Goal: Information Seeking & Learning: Compare options

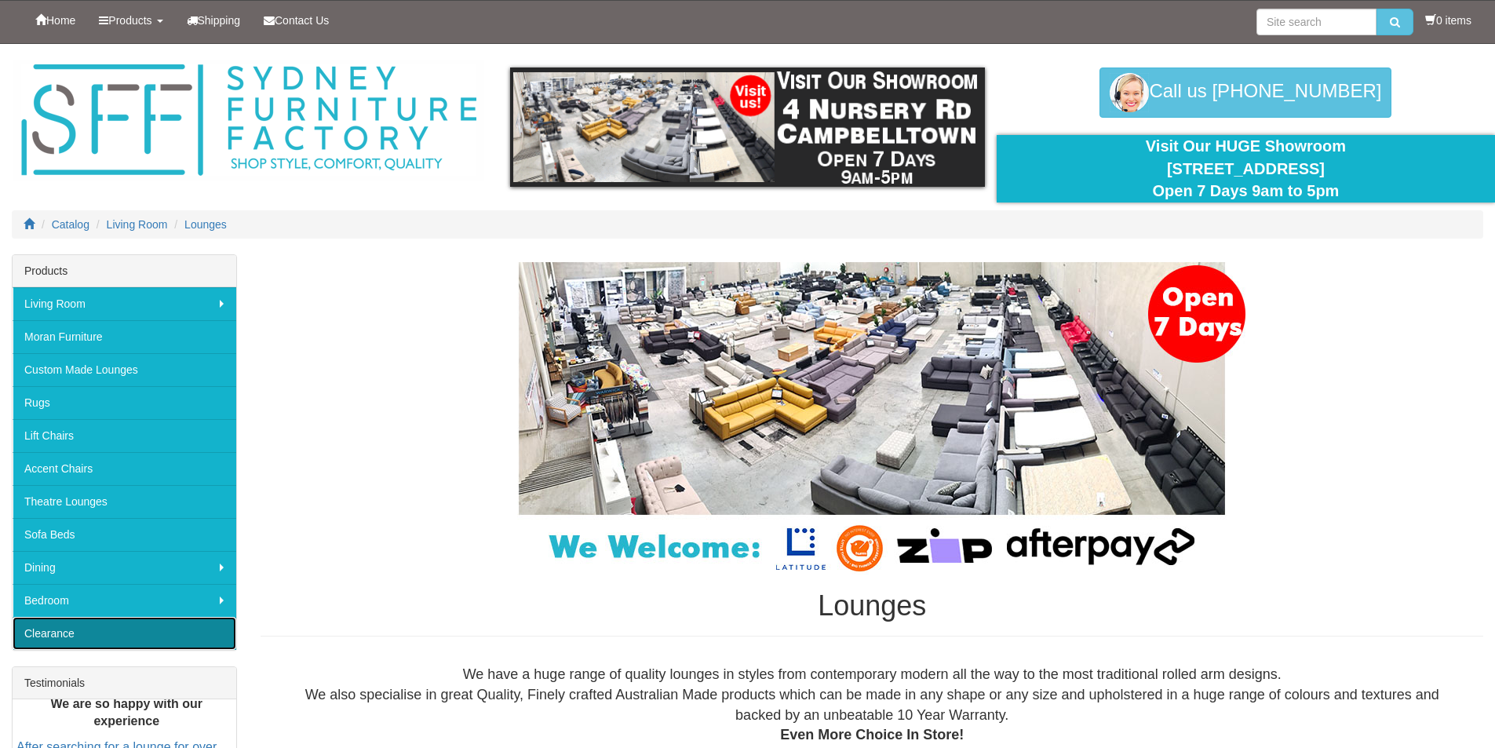
click at [53, 627] on link "Clearance" at bounding box center [125, 633] width 224 height 33
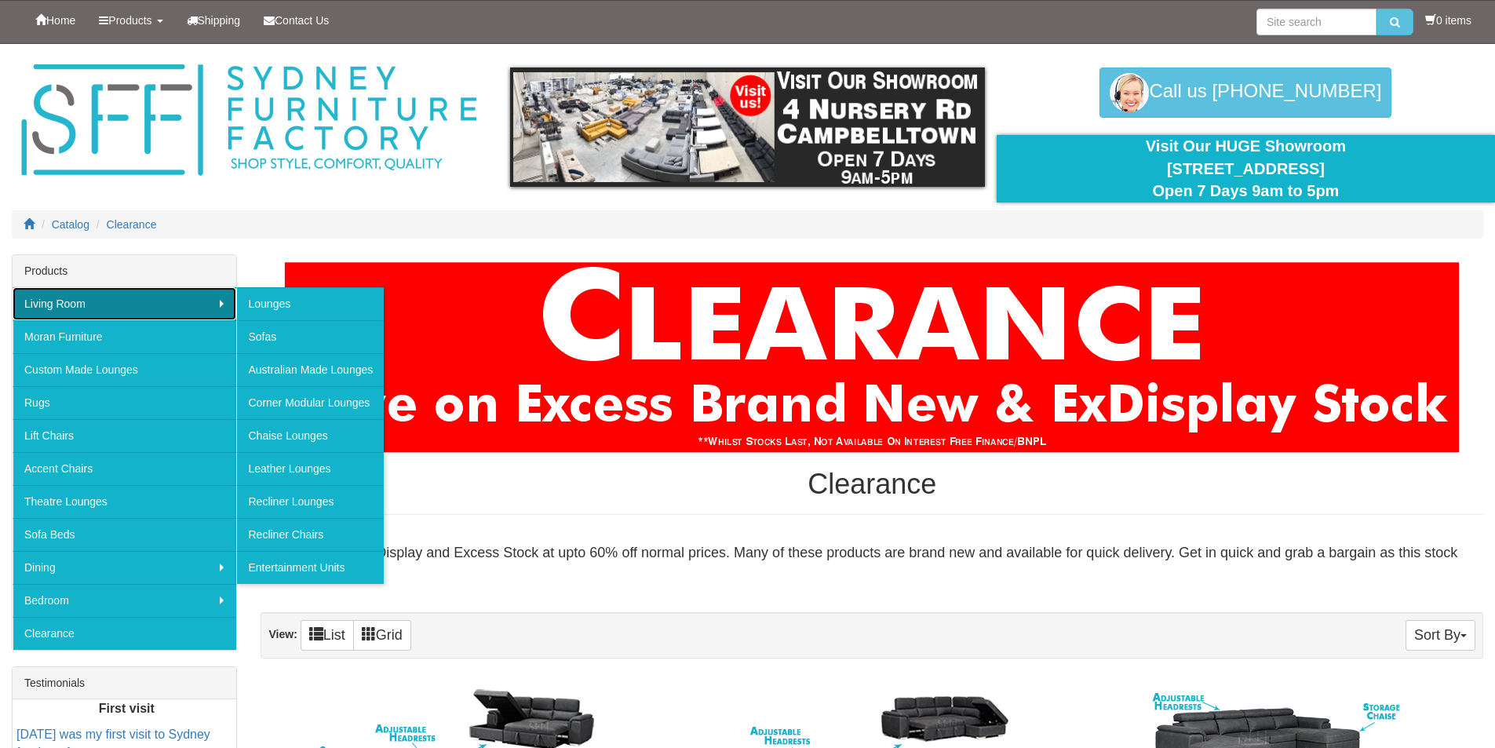
click at [92, 307] on link "Living Room" at bounding box center [125, 303] width 224 height 33
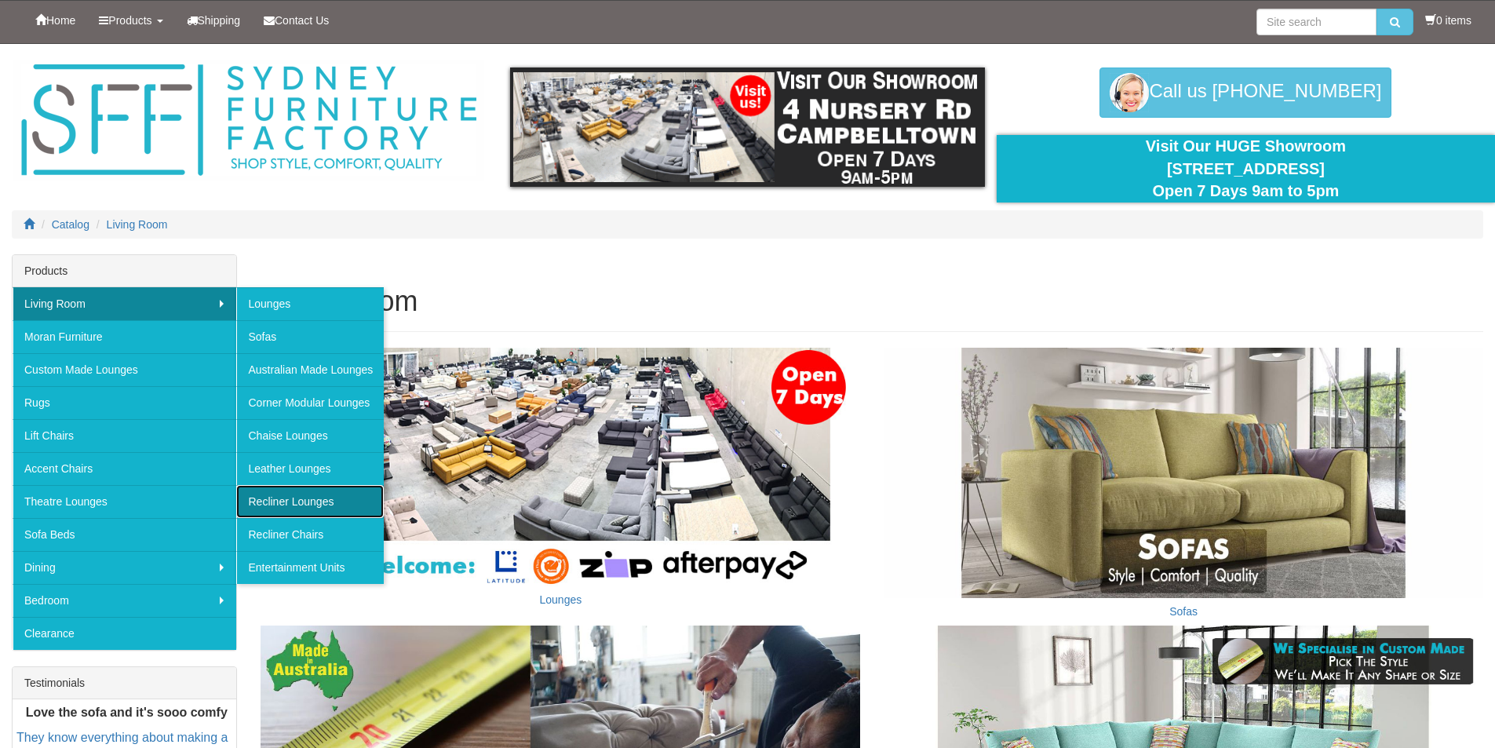
click at [289, 498] on link "Recliner Lounges" at bounding box center [310, 501] width 148 height 33
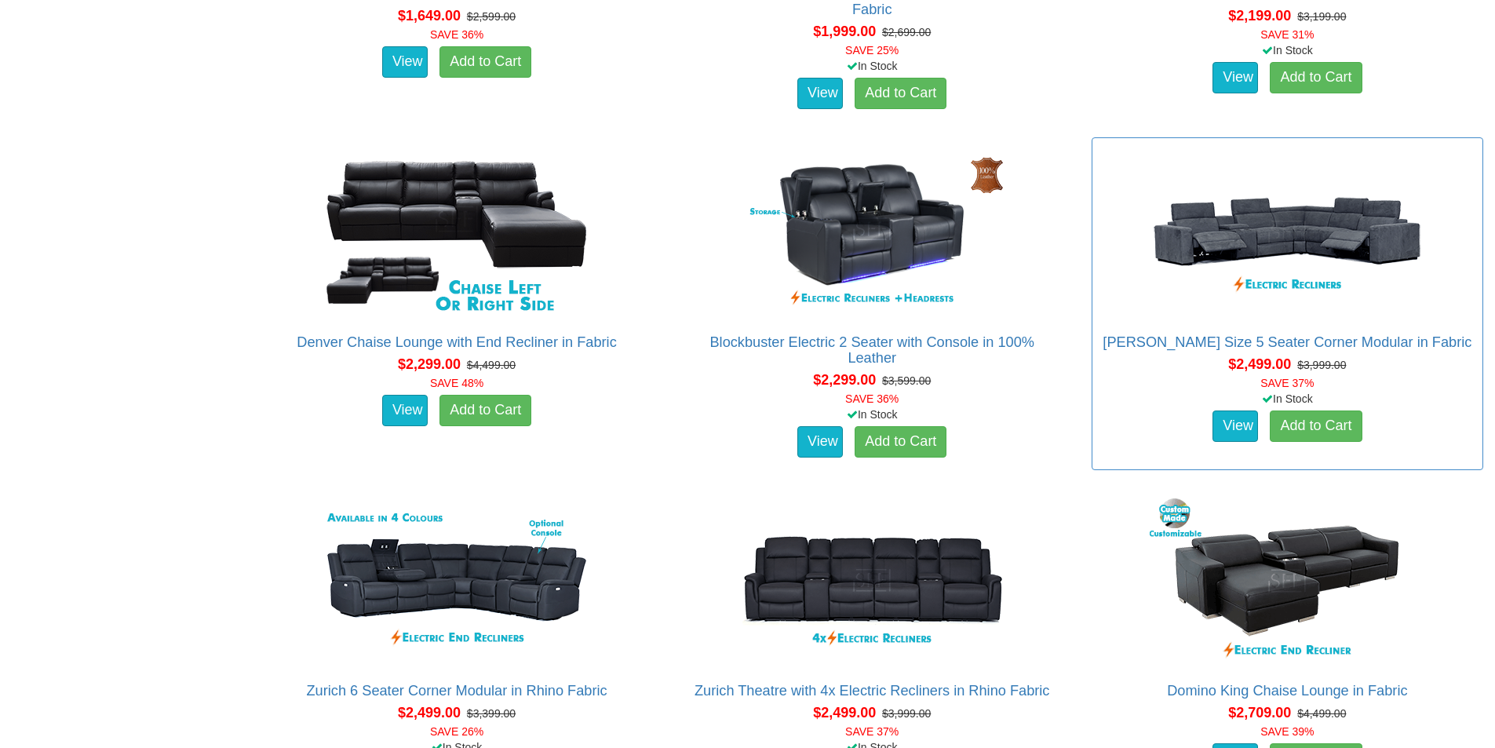
scroll to position [1649, 0]
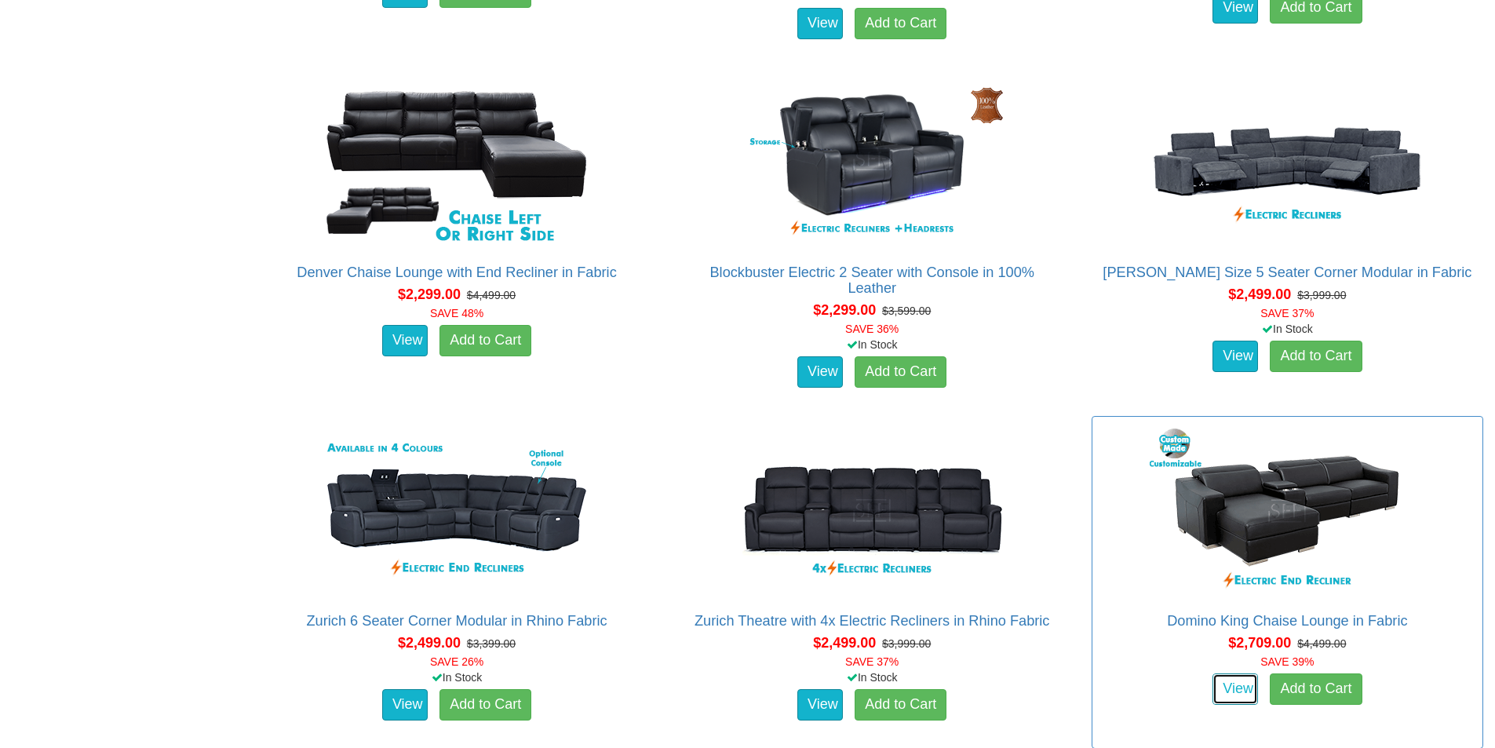
click at [1240, 690] on link "View" at bounding box center [1236, 689] width 46 height 31
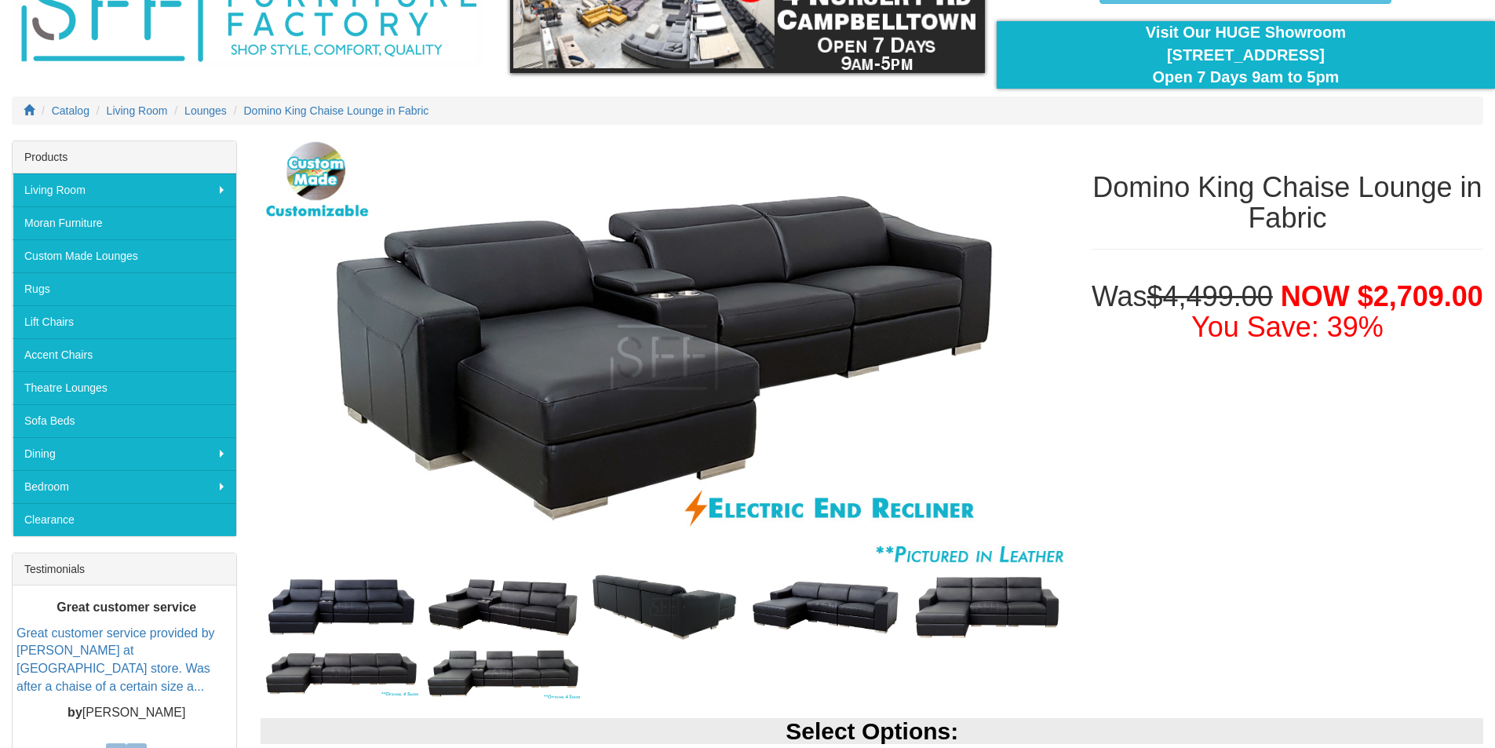
scroll to position [79, 0]
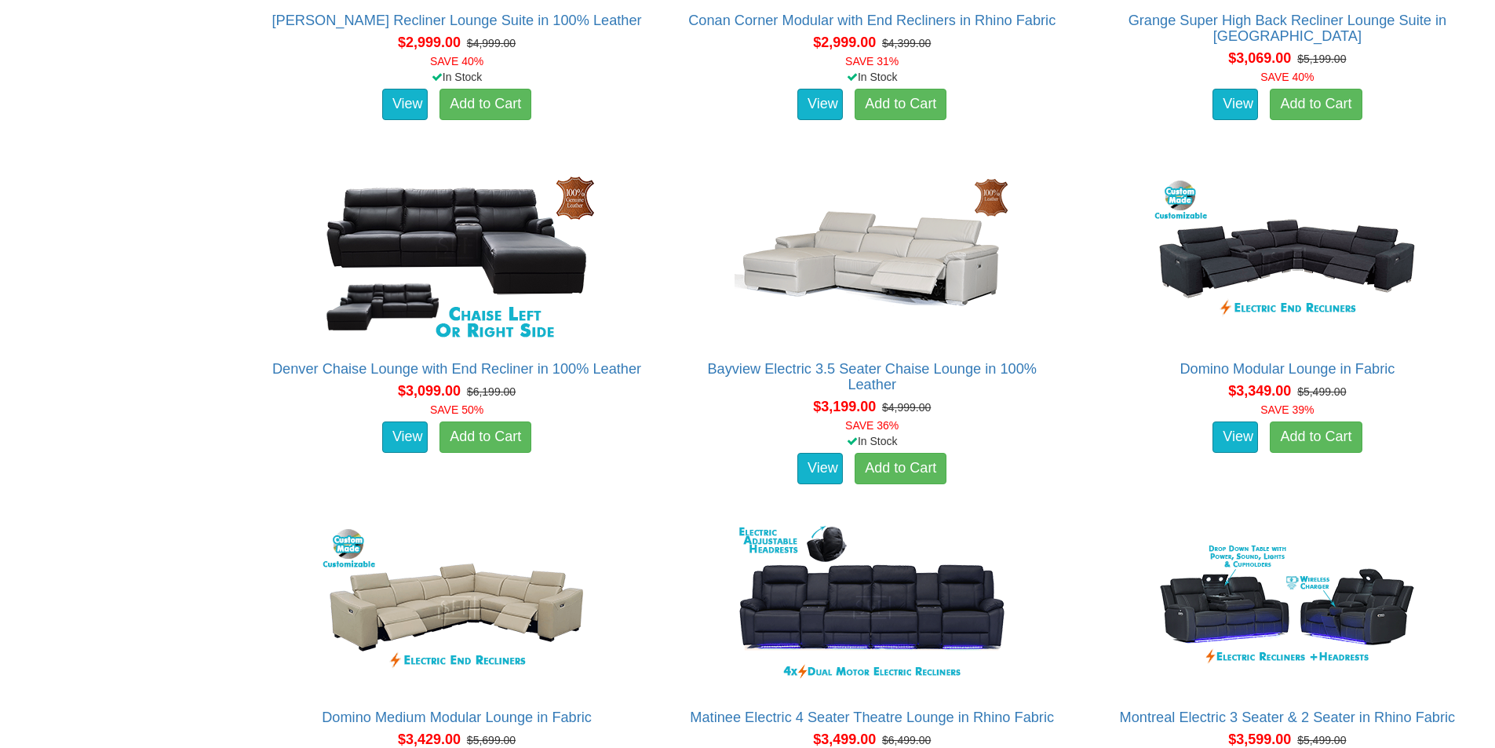
scroll to position [2905, 0]
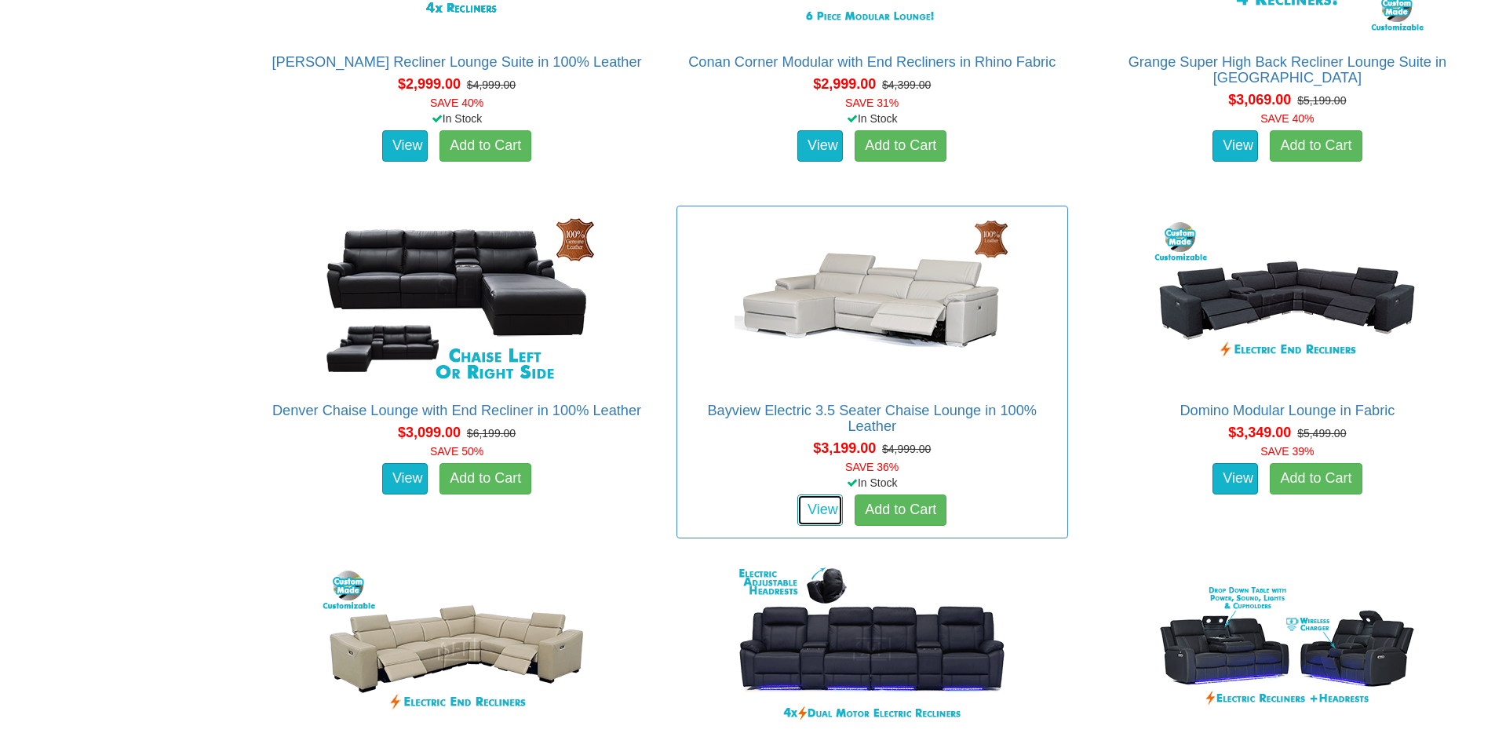
click at [827, 509] on link "View" at bounding box center [821, 510] width 46 height 31
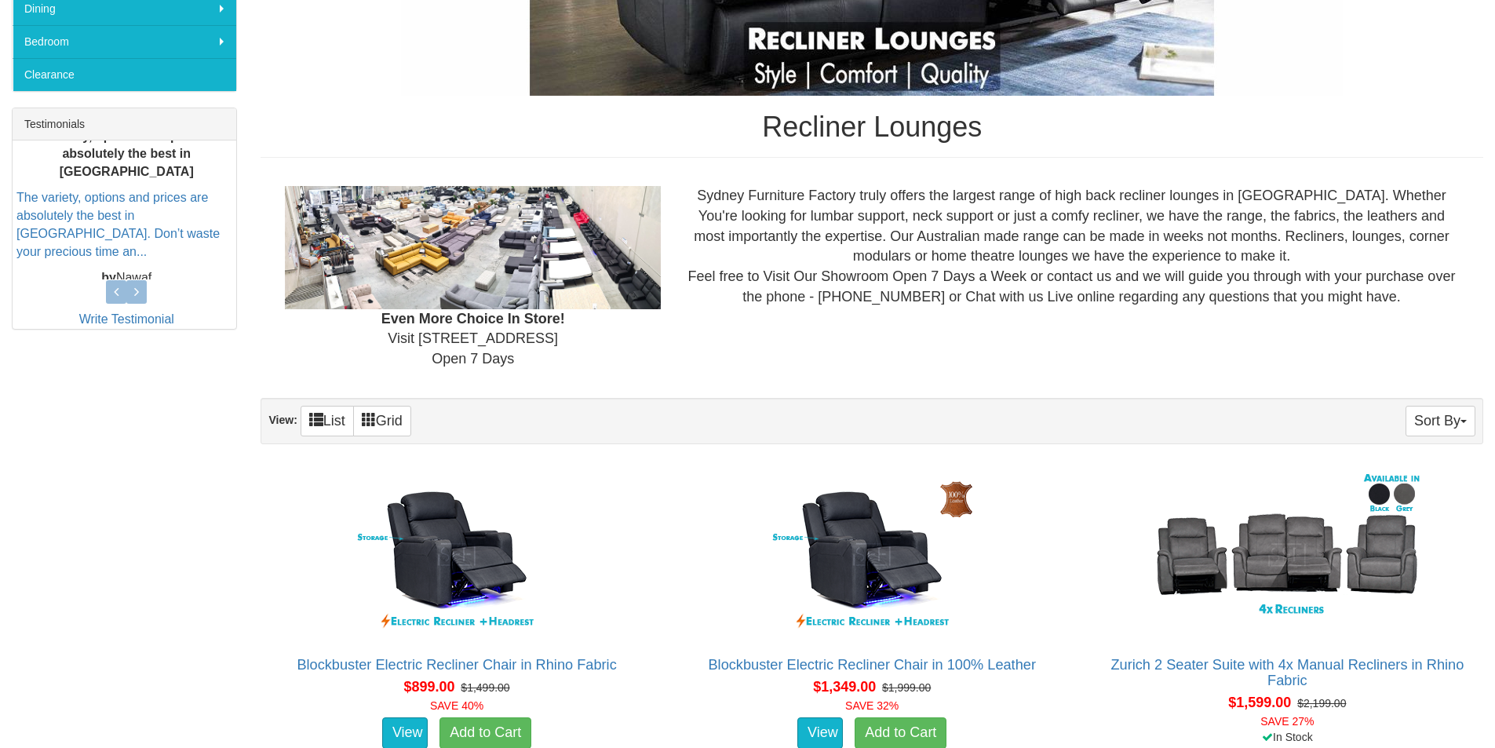
scroll to position [550, 0]
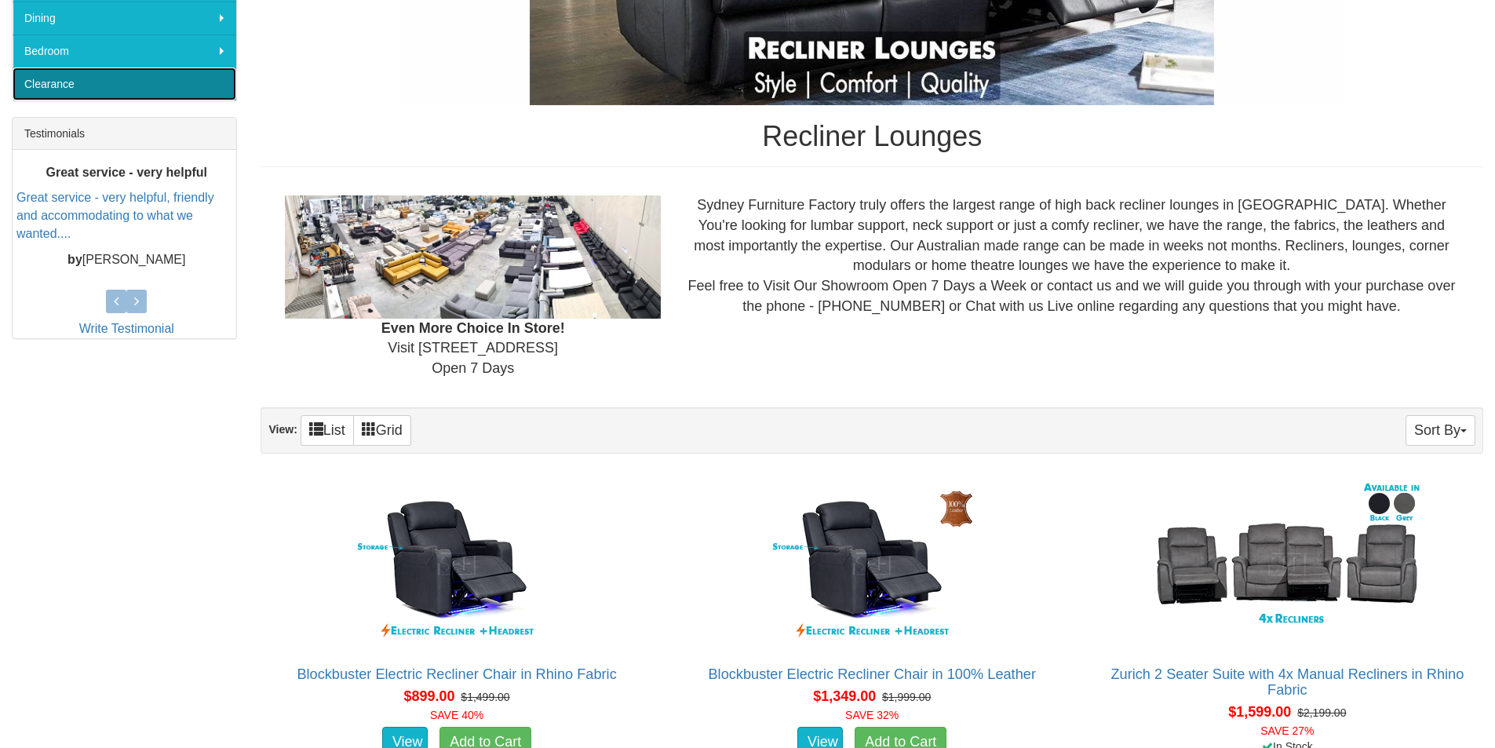
click at [60, 85] on link "Clearance" at bounding box center [125, 84] width 224 height 33
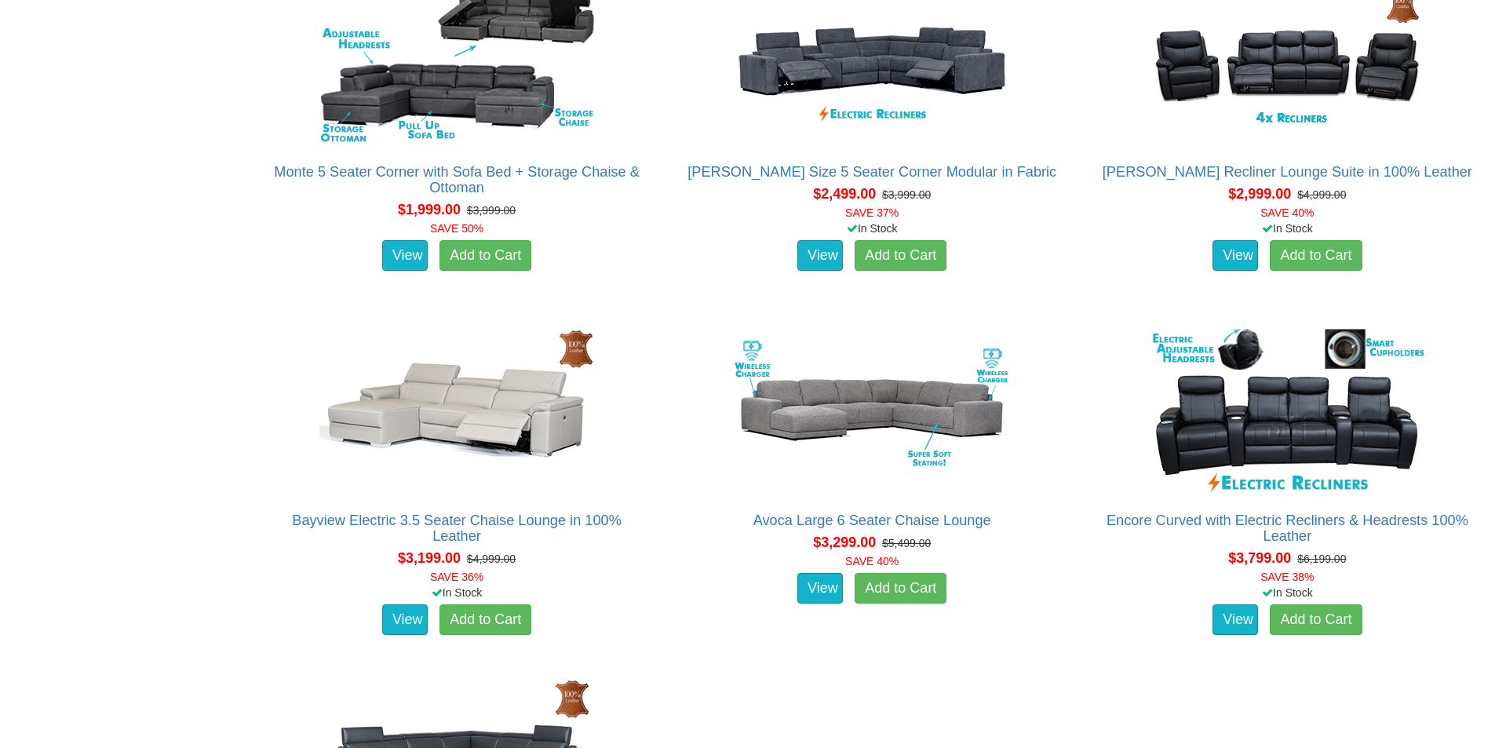
scroll to position [1099, 0]
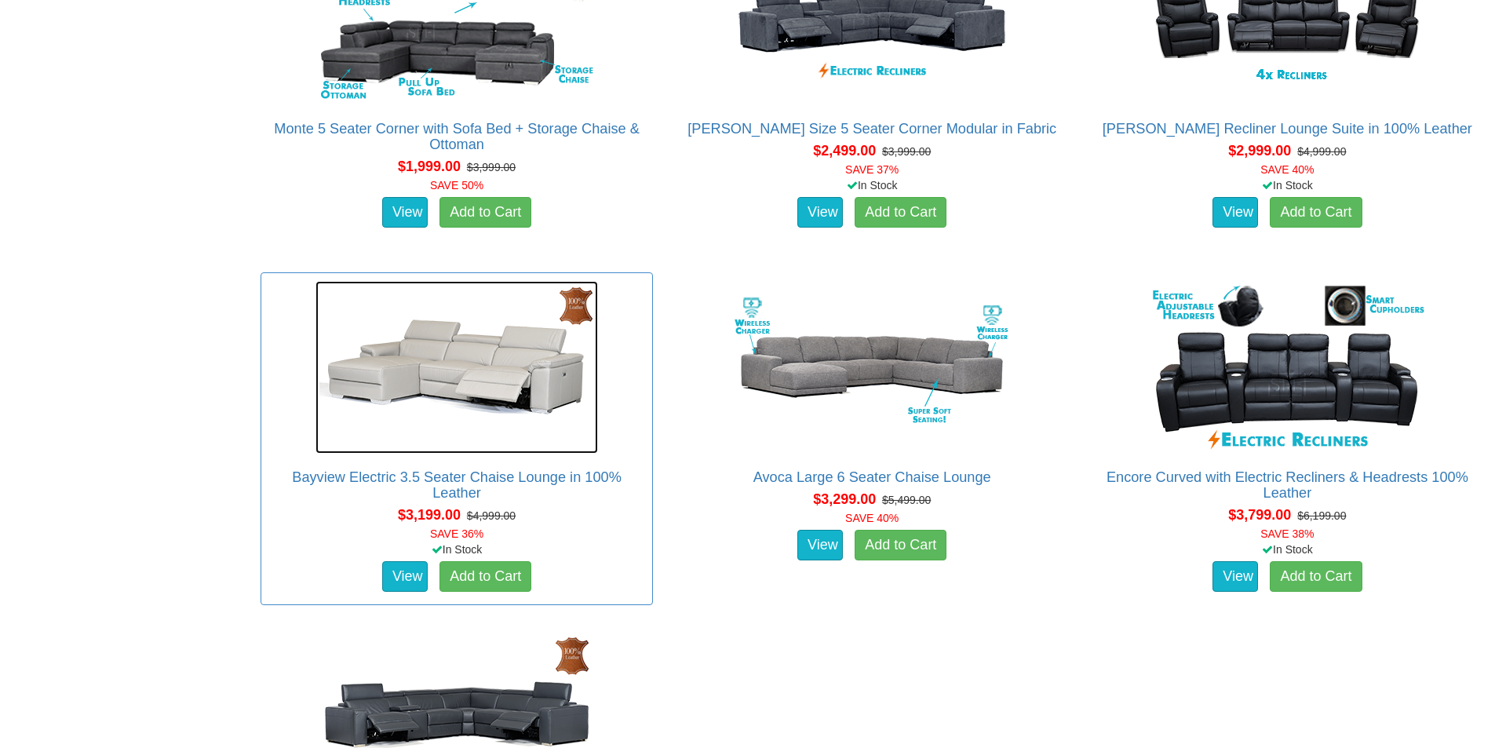
click at [483, 388] on img at bounding box center [457, 367] width 283 height 173
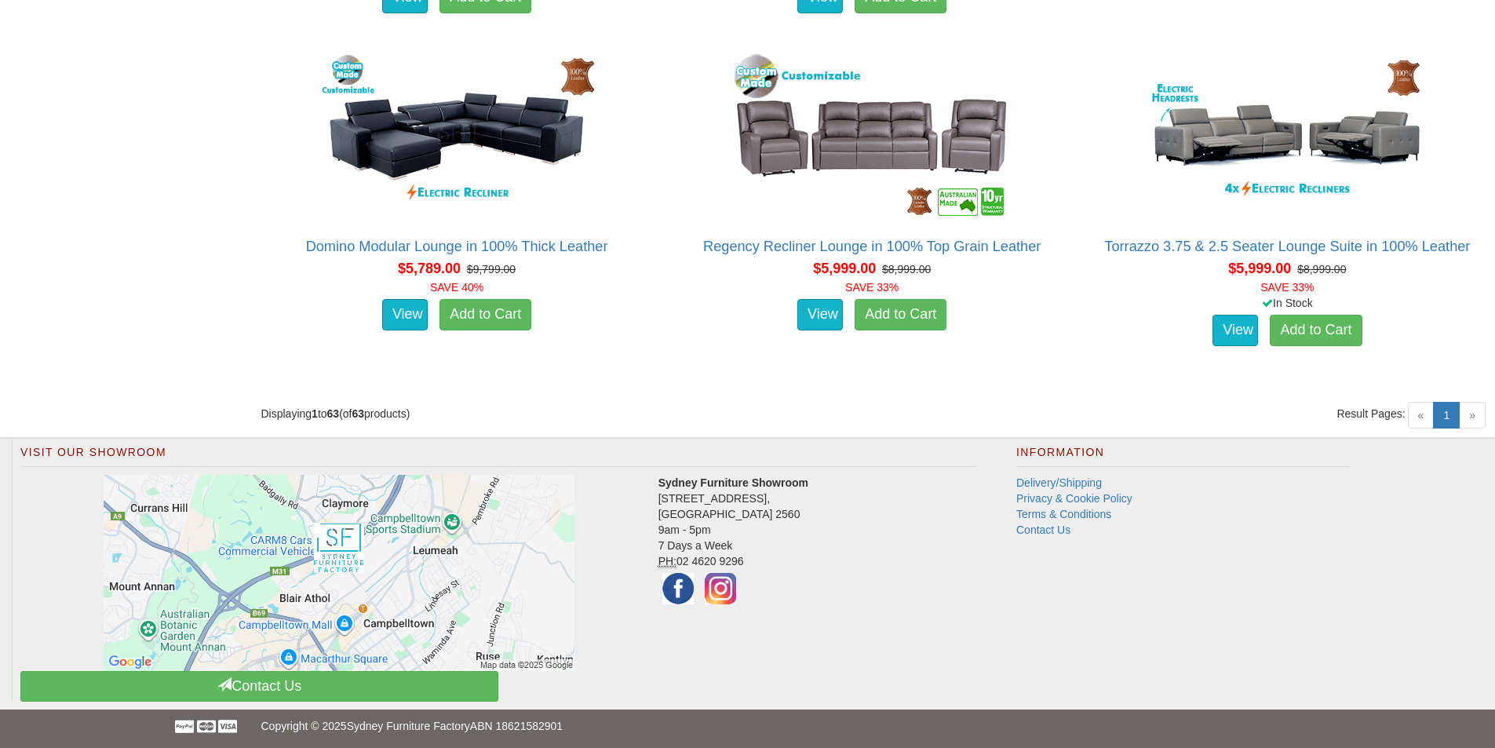
scroll to position [7951, 0]
